Goal: Task Accomplishment & Management: Use online tool/utility

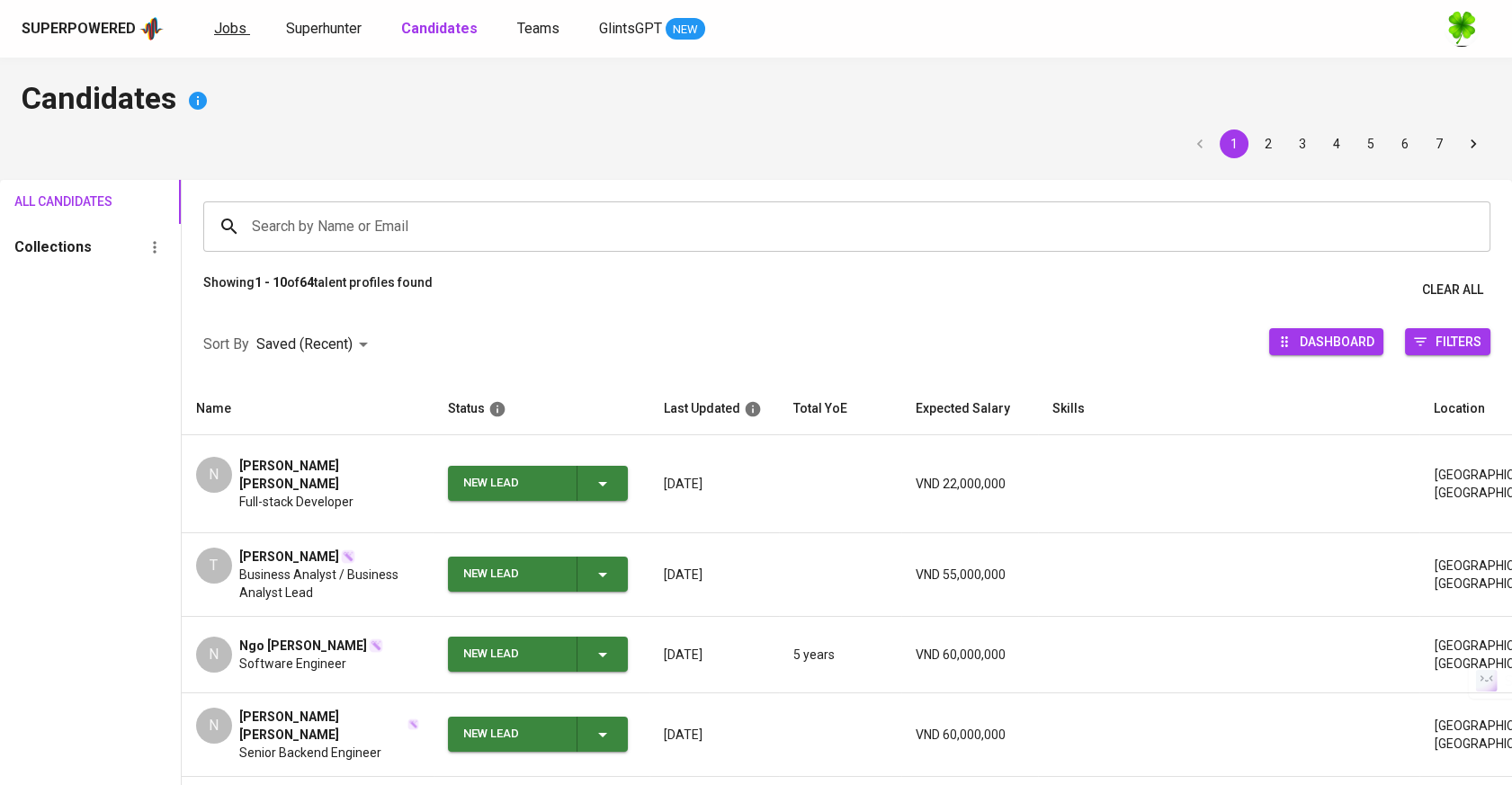
click at [231, 23] on span "Jobs" at bounding box center [230, 28] width 32 height 17
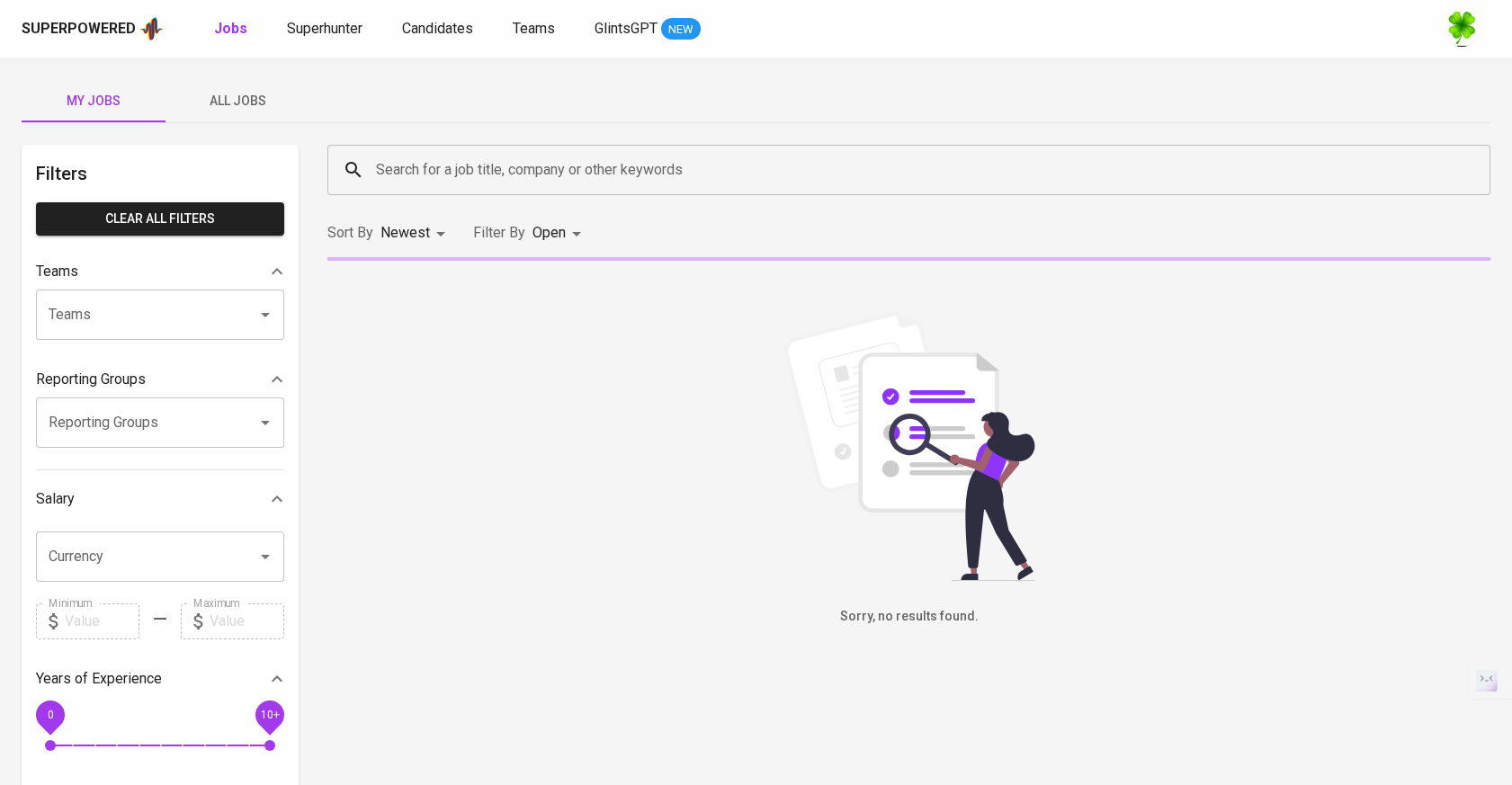
click at [239, 91] on span "All Jobs" at bounding box center [237, 101] width 122 height 22
click at [519, 189] on div "Search for a job title, company or other keywords" at bounding box center [908, 170] width 1163 height 50
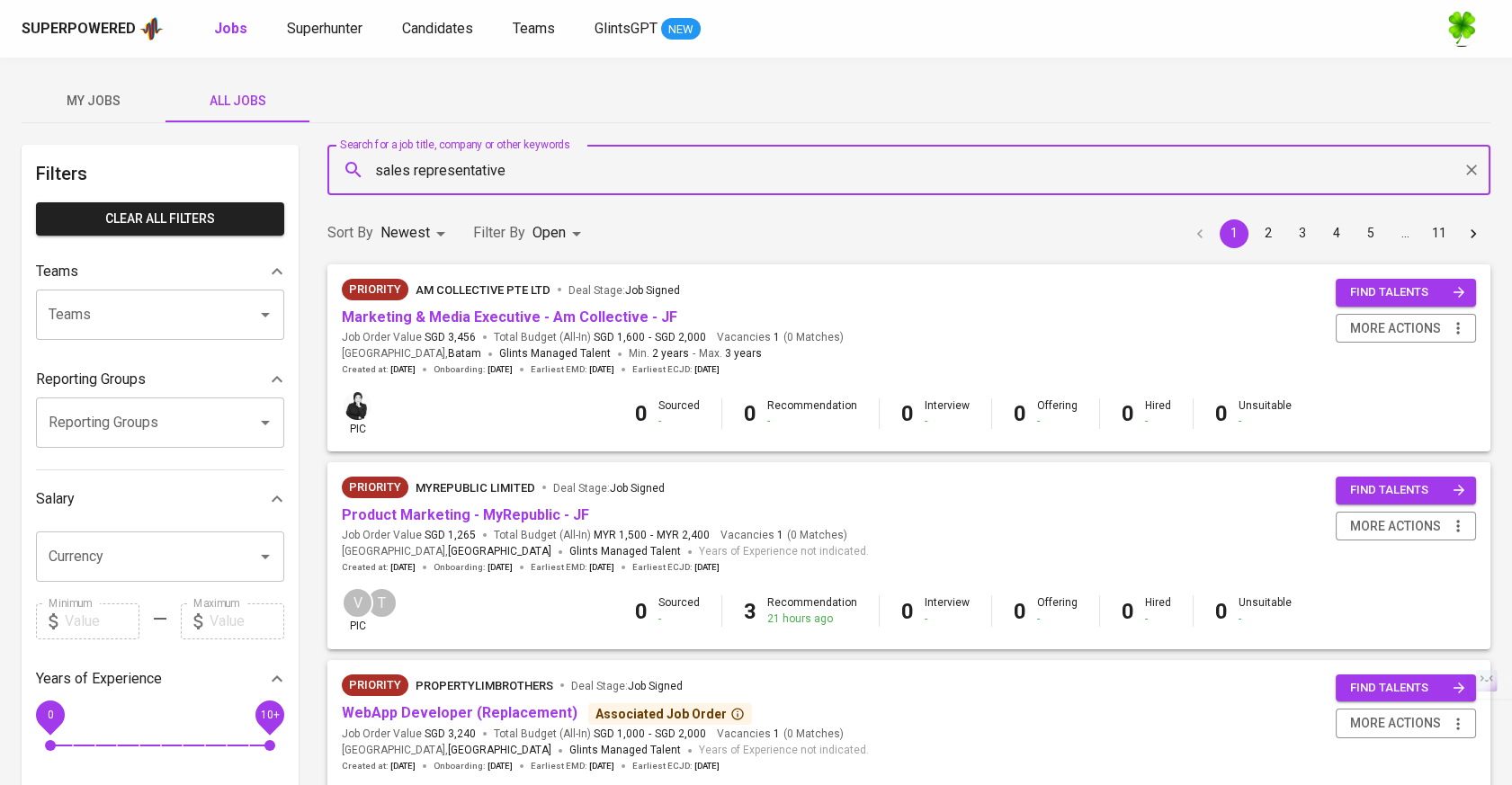
type input "sales representative"
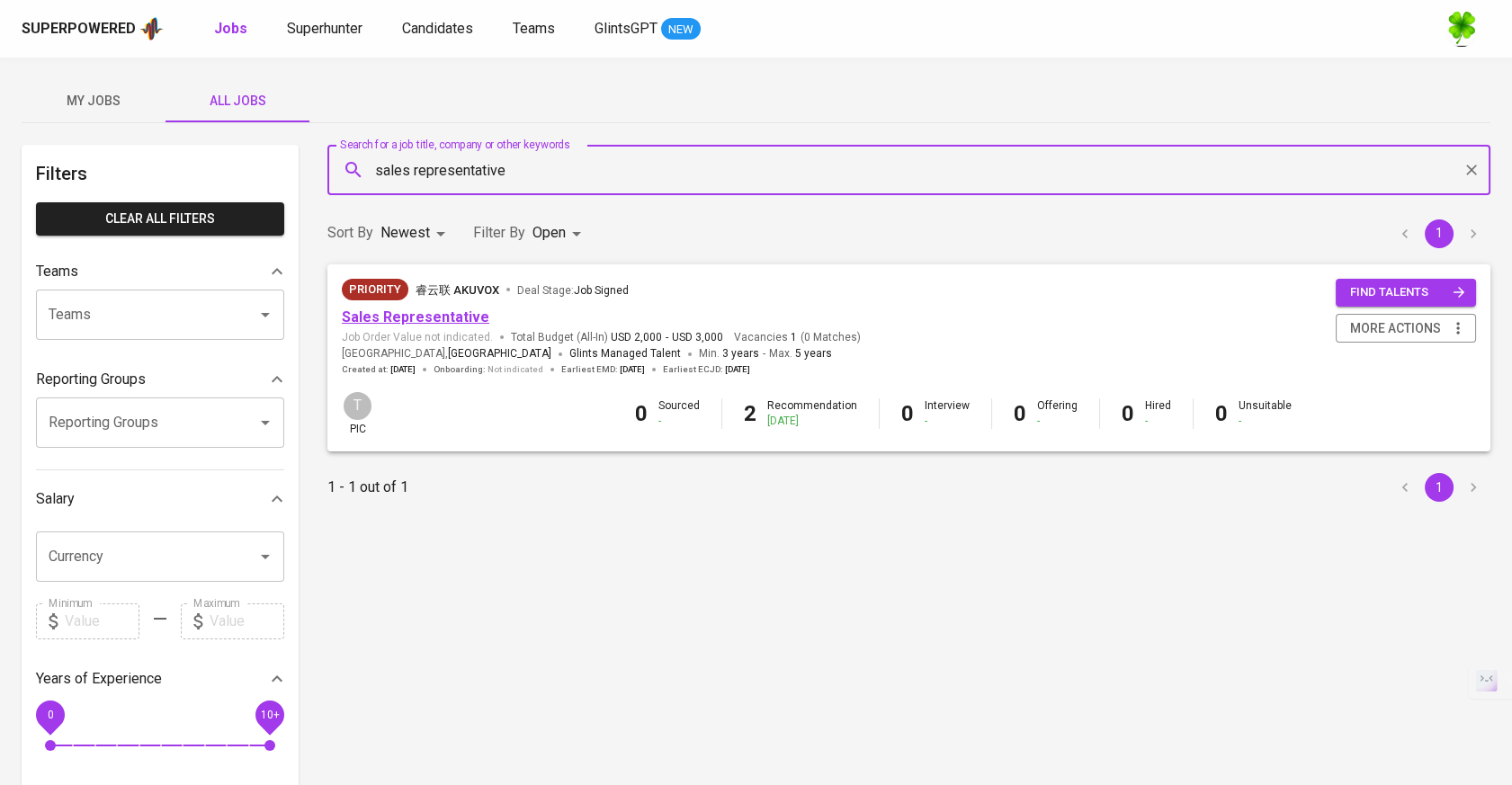
click at [435, 308] on link "Sales Representative" at bounding box center [415, 317] width 148 height 17
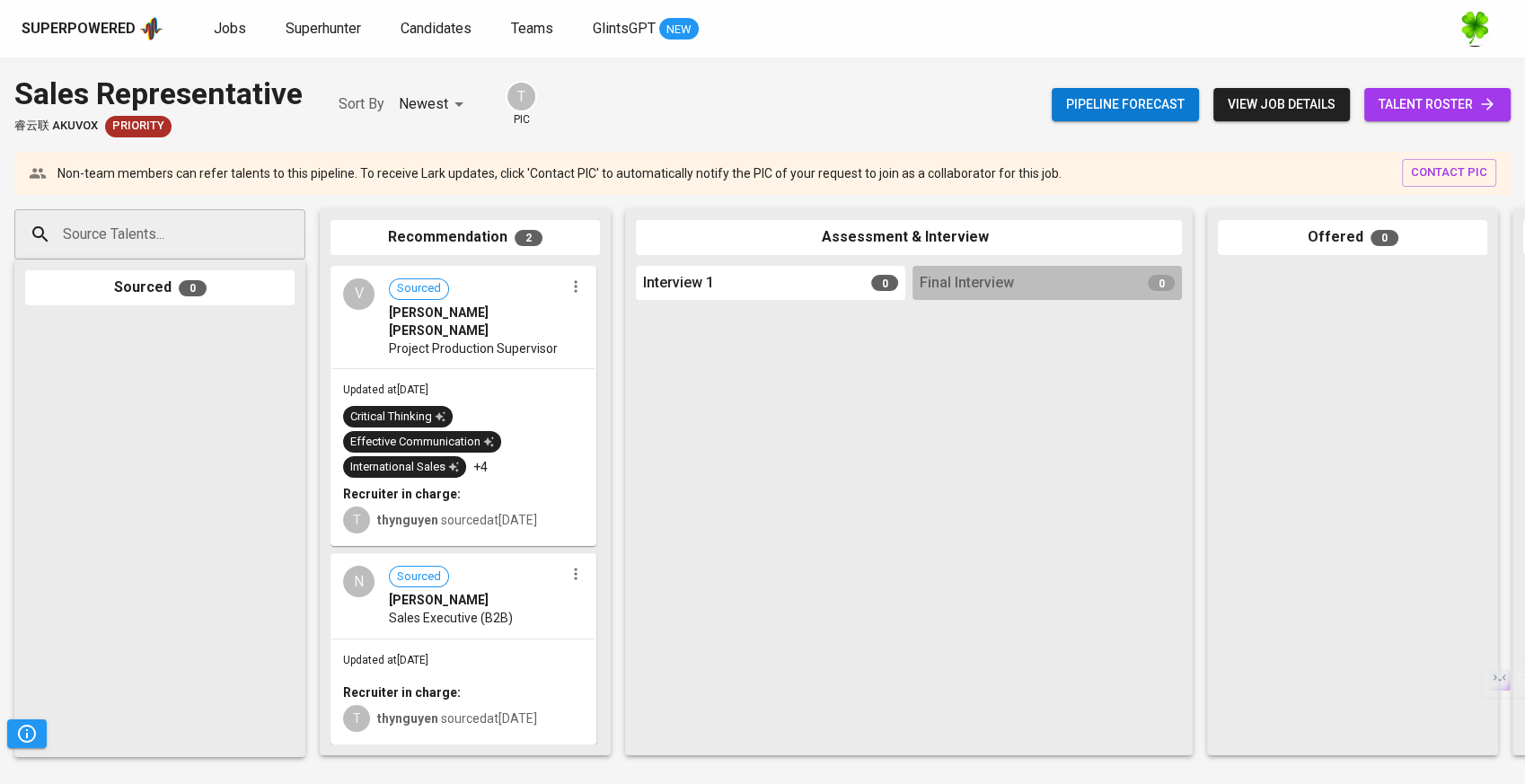
click at [511, 369] on div "Updated at [DATE] Critical Thinking Effective Communication International Sales…" at bounding box center [463, 457] width 262 height 176
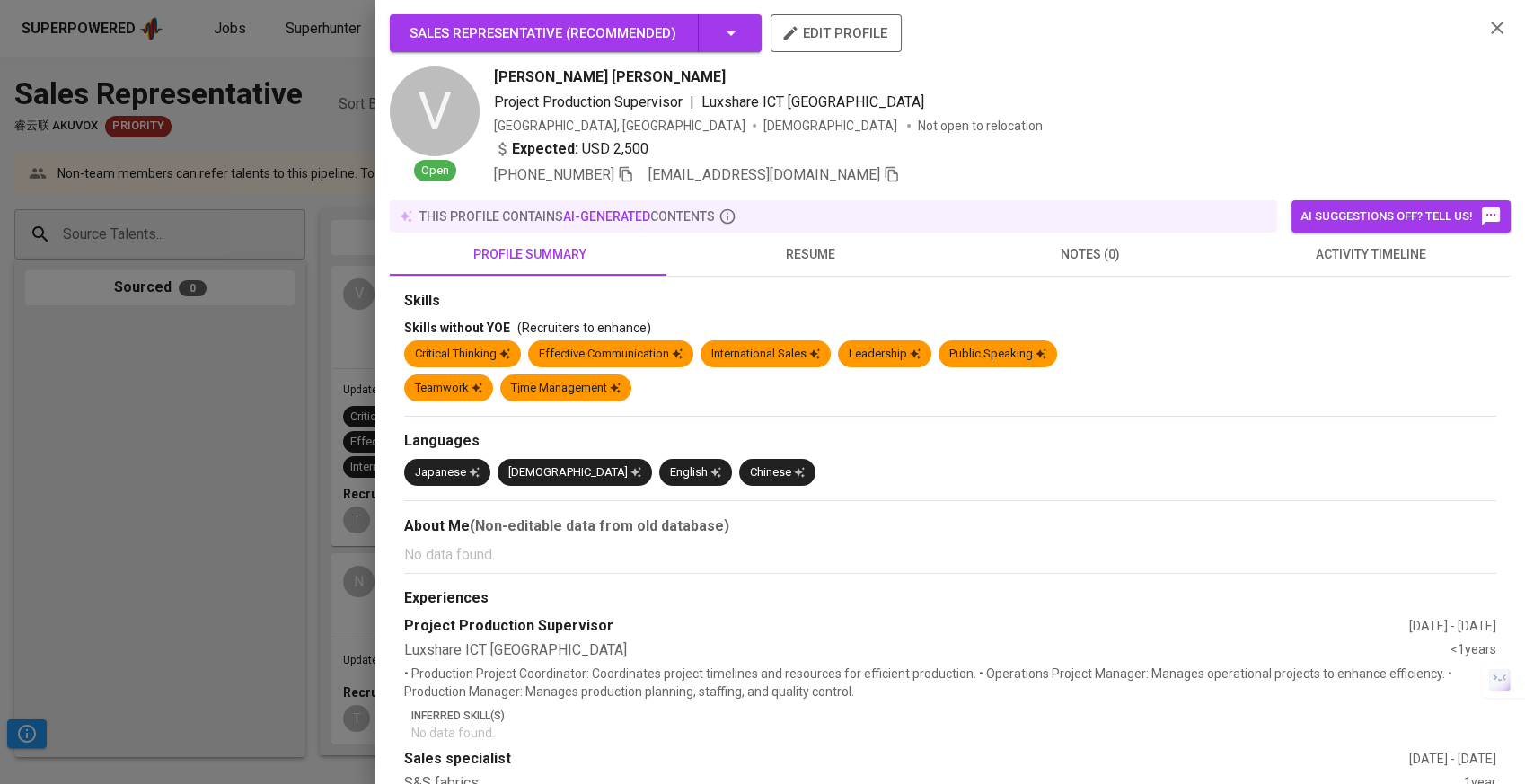
click at [804, 258] on span "resume" at bounding box center [810, 254] width 259 height 22
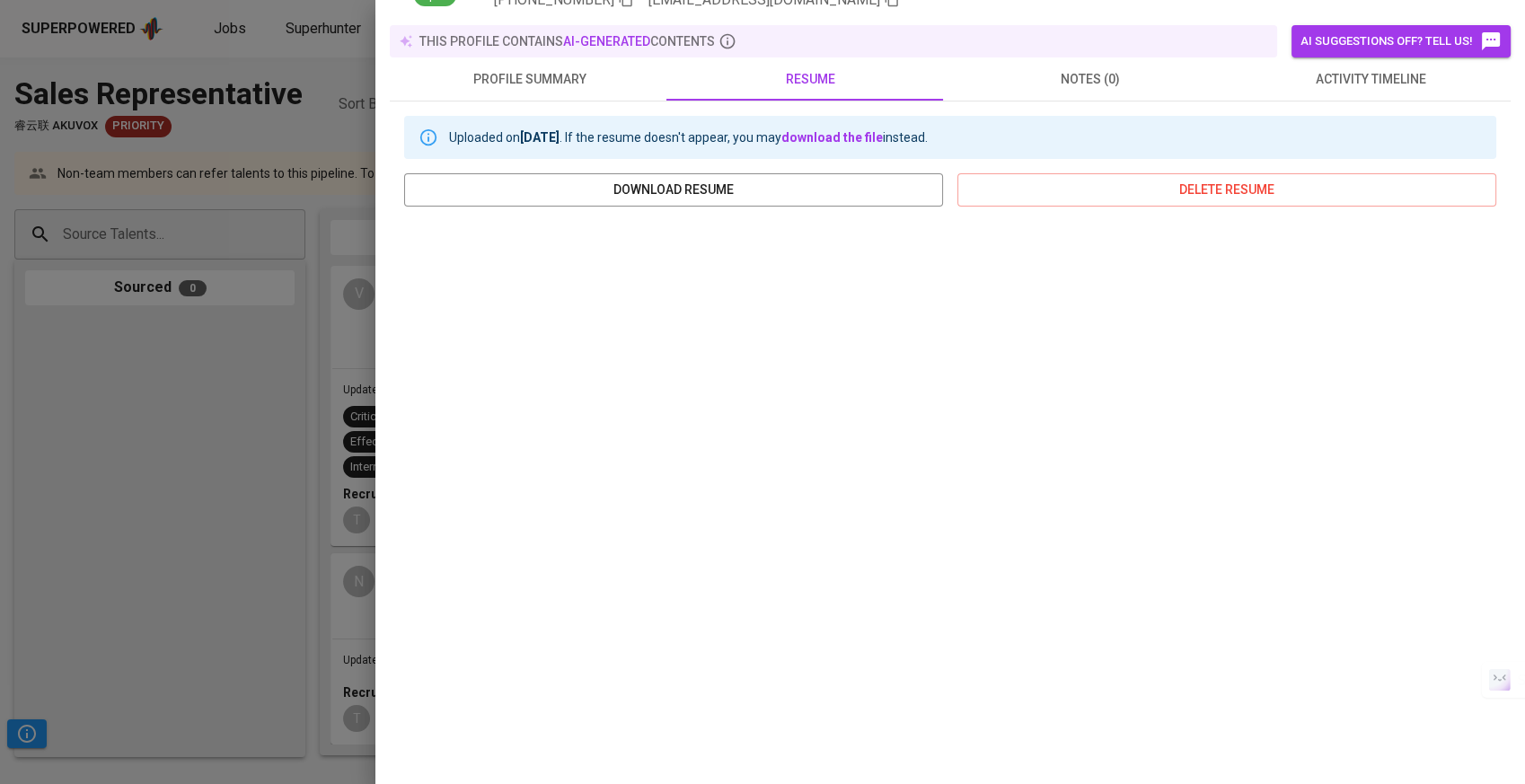
scroll to position [180, 0]
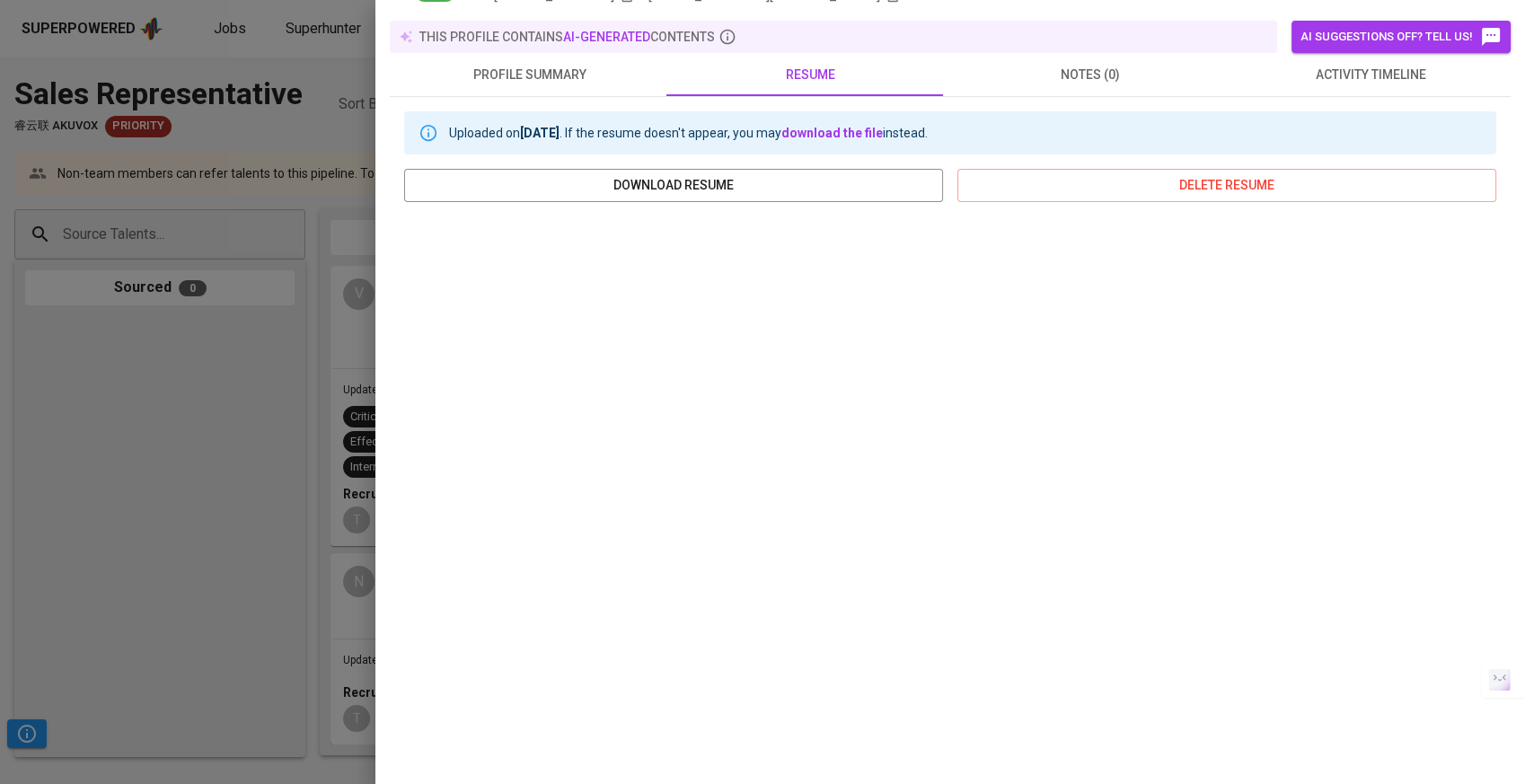
click at [251, 438] on div at bounding box center [762, 392] width 1525 height 784
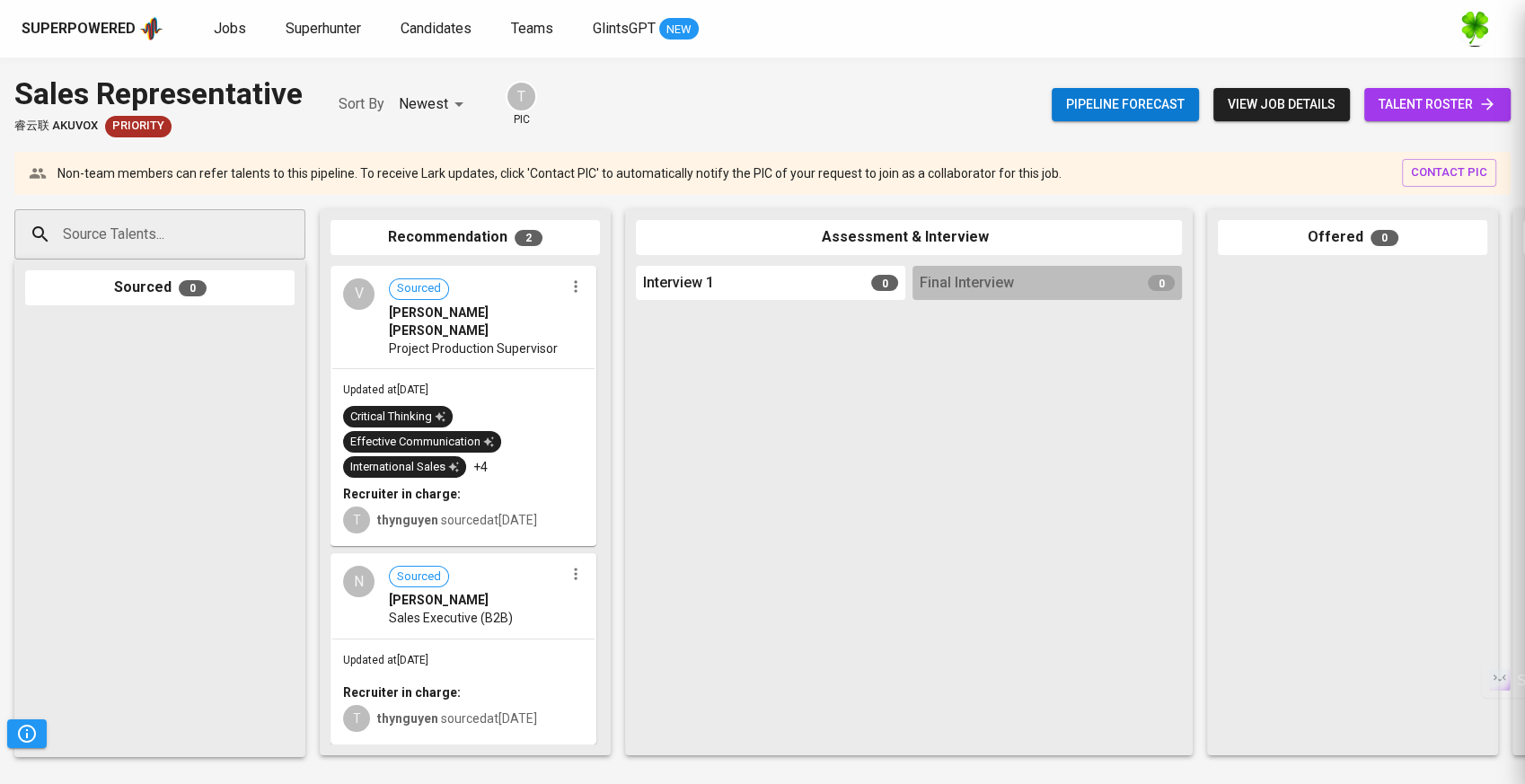
scroll to position [0, 0]
click at [515, 591] on div "[PERSON_NAME]" at bounding box center [476, 600] width 175 height 18
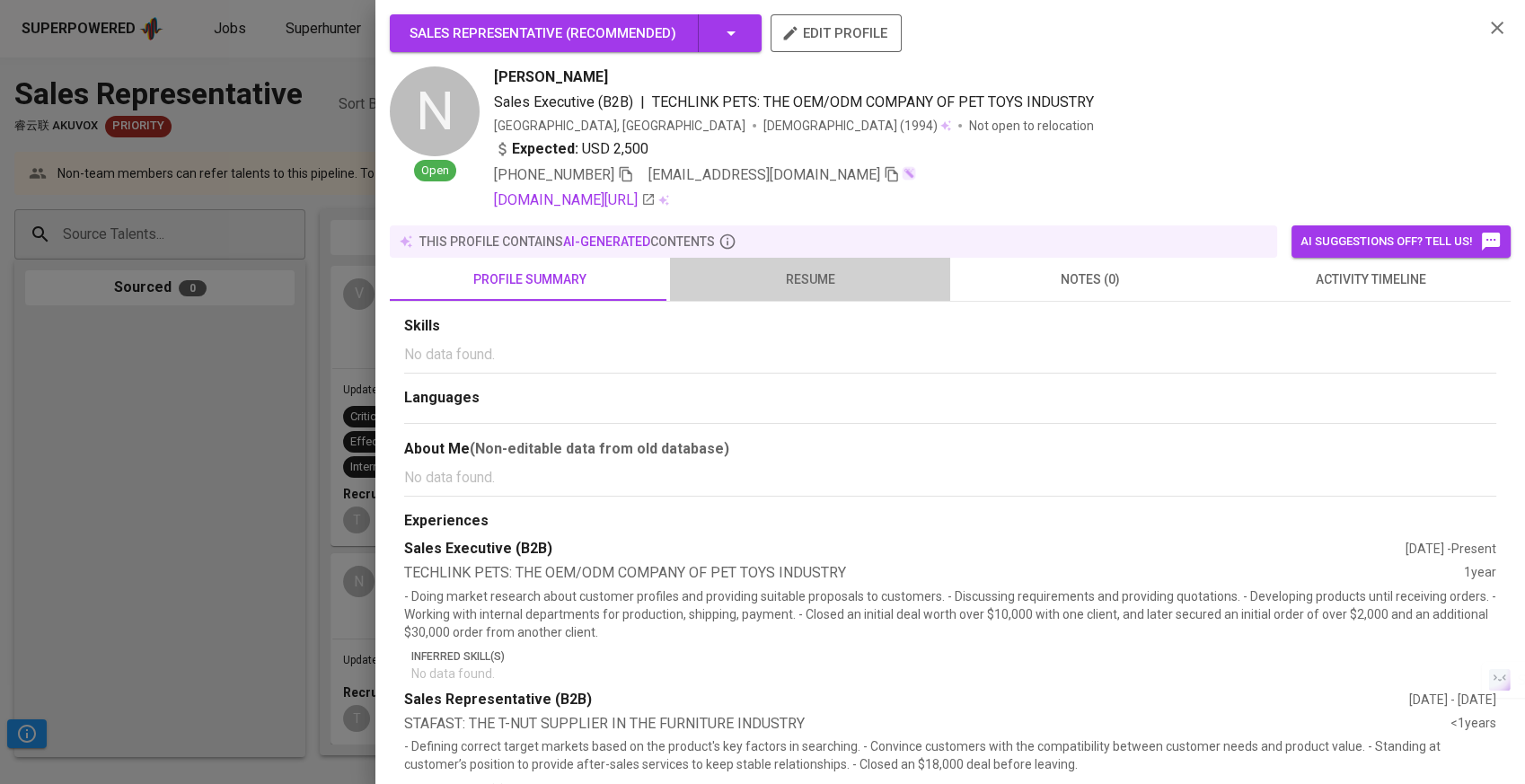
click at [854, 283] on span "resume" at bounding box center [810, 280] width 259 height 22
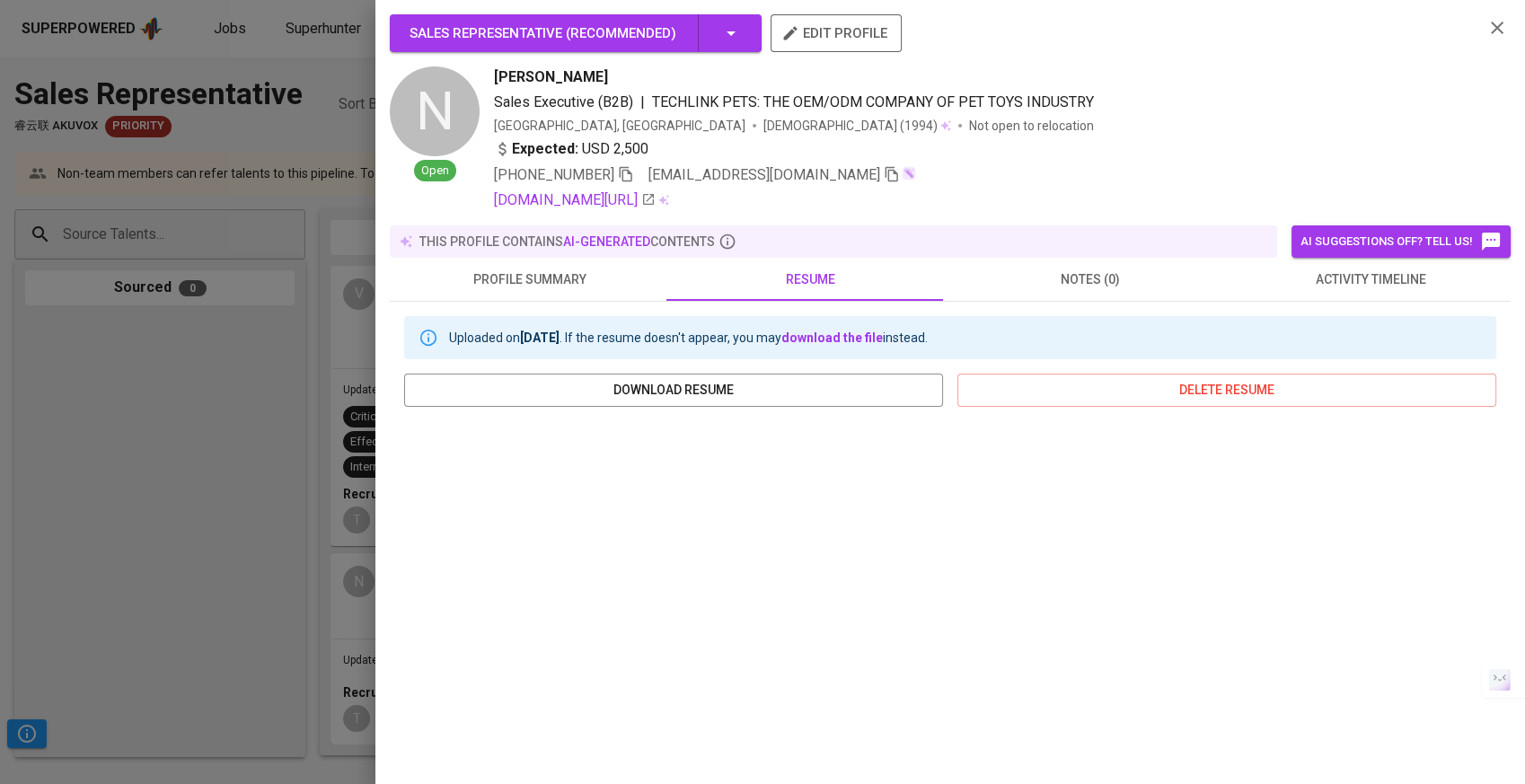
scroll to position [204, 0]
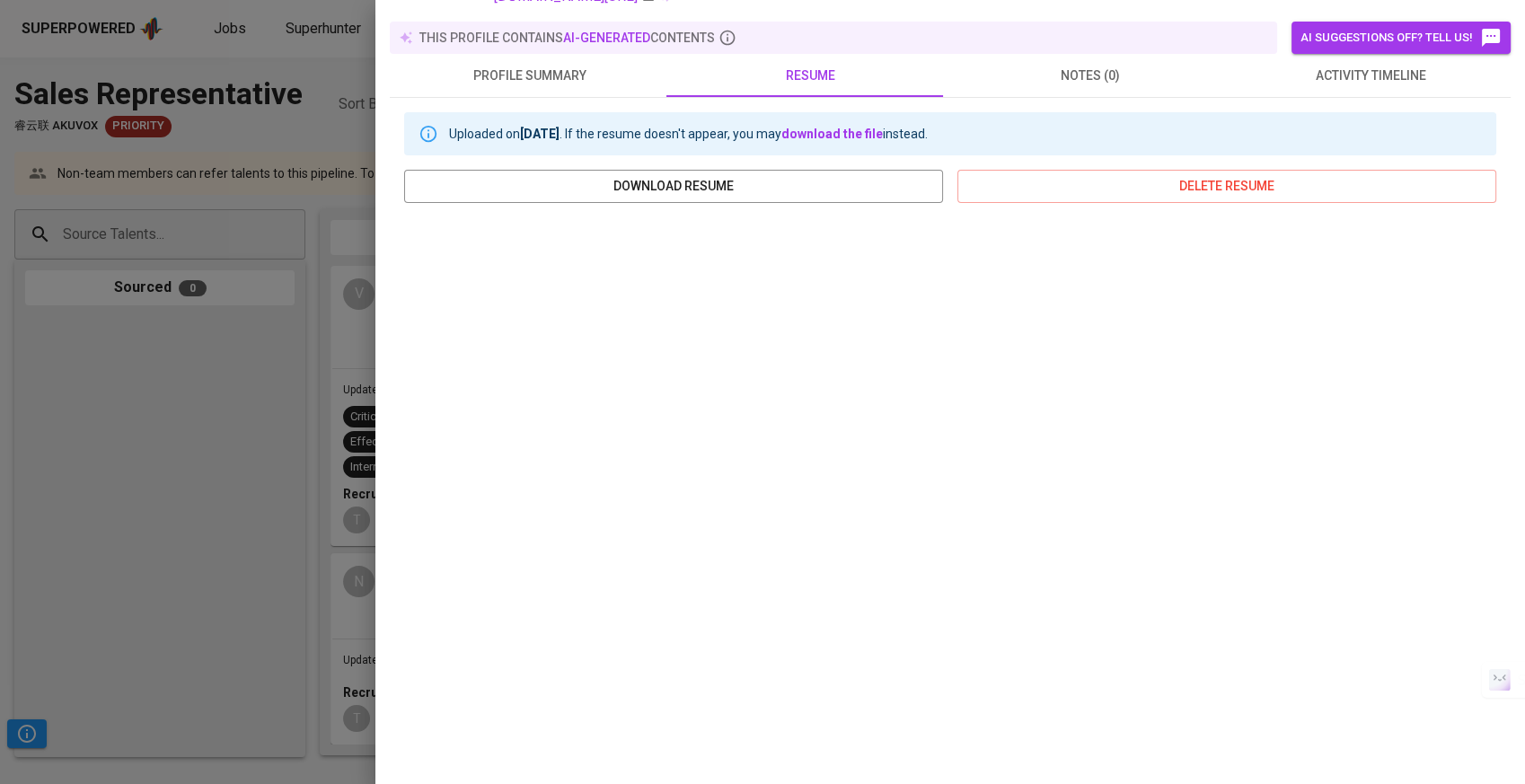
click at [195, 499] on div at bounding box center [762, 392] width 1525 height 784
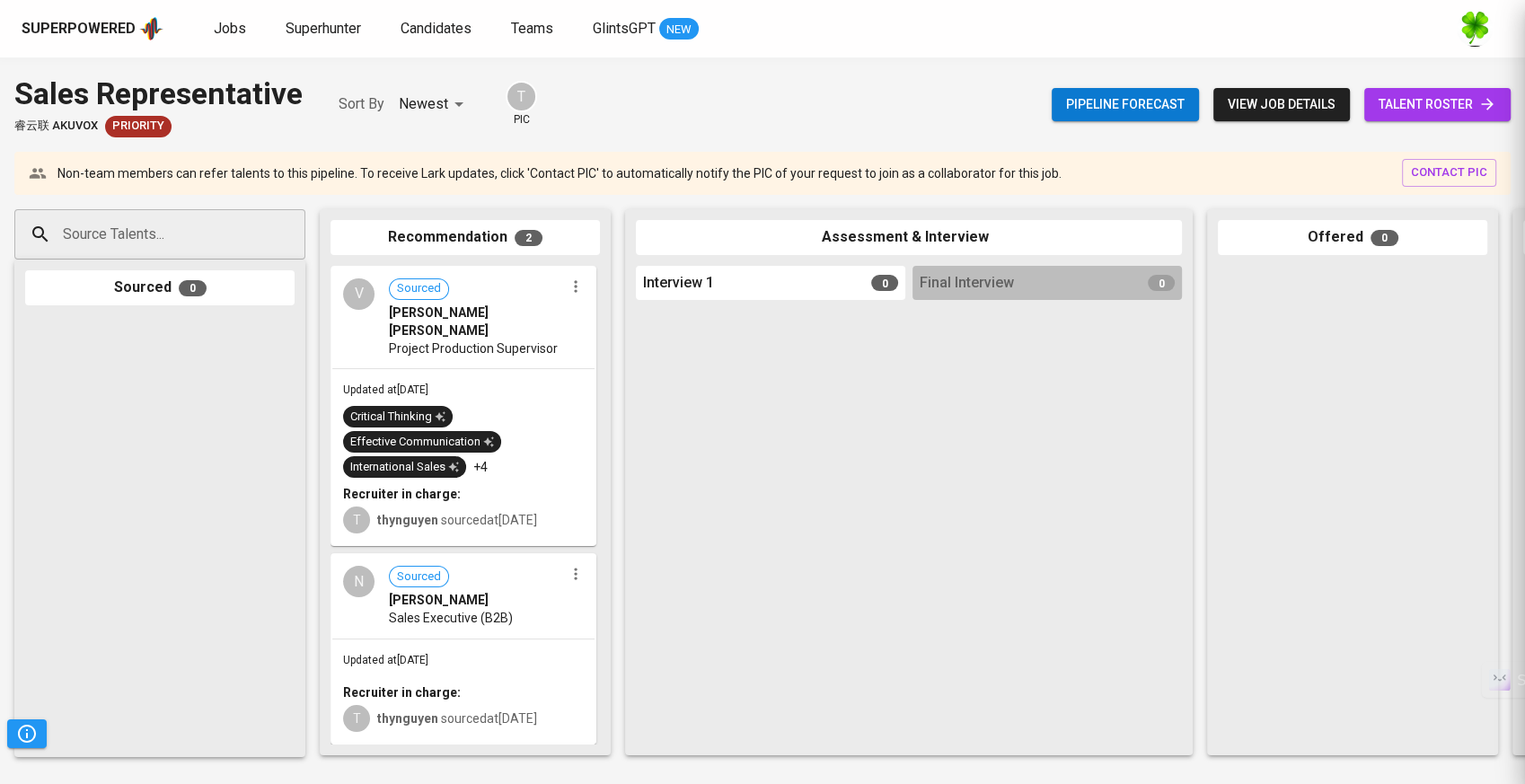
scroll to position [0, 0]
